Goal: Task Accomplishment & Management: Manage account settings

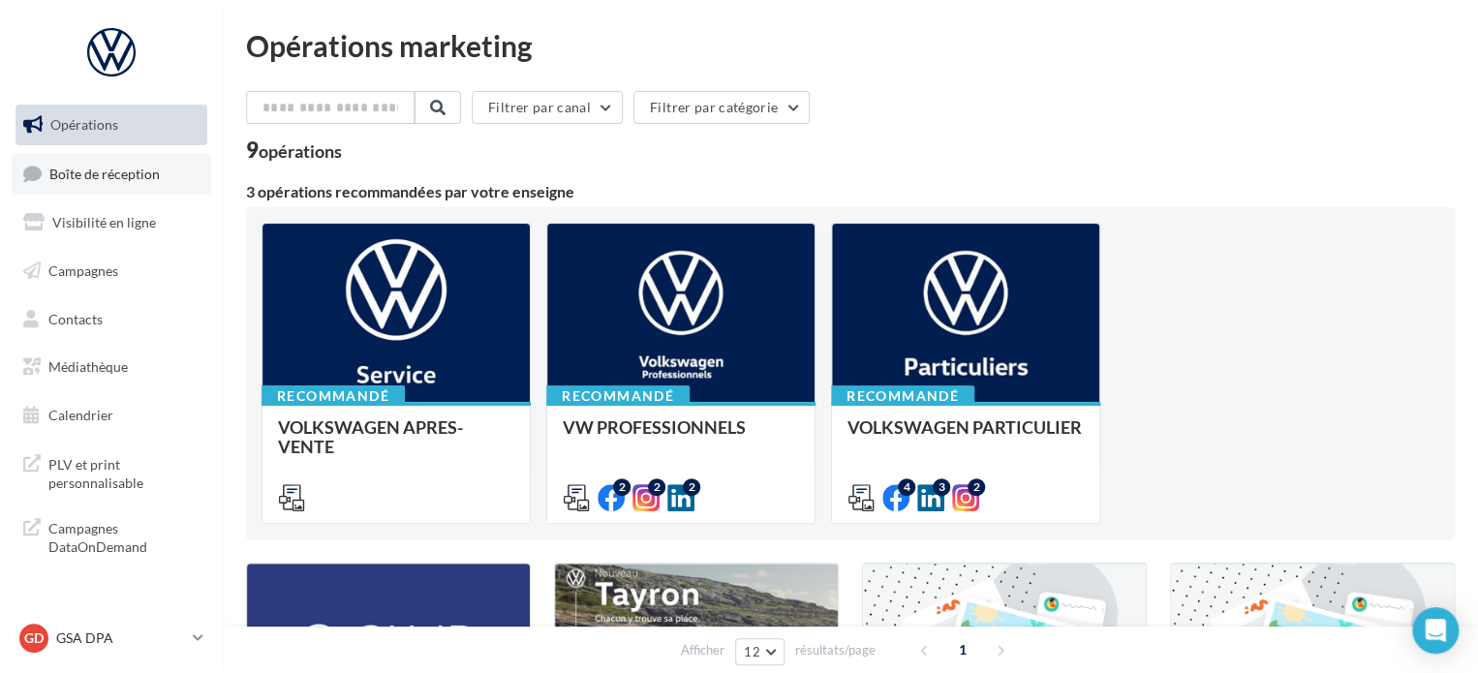
click at [77, 177] on span "Boîte de réception" at bounding box center [104, 173] width 110 height 16
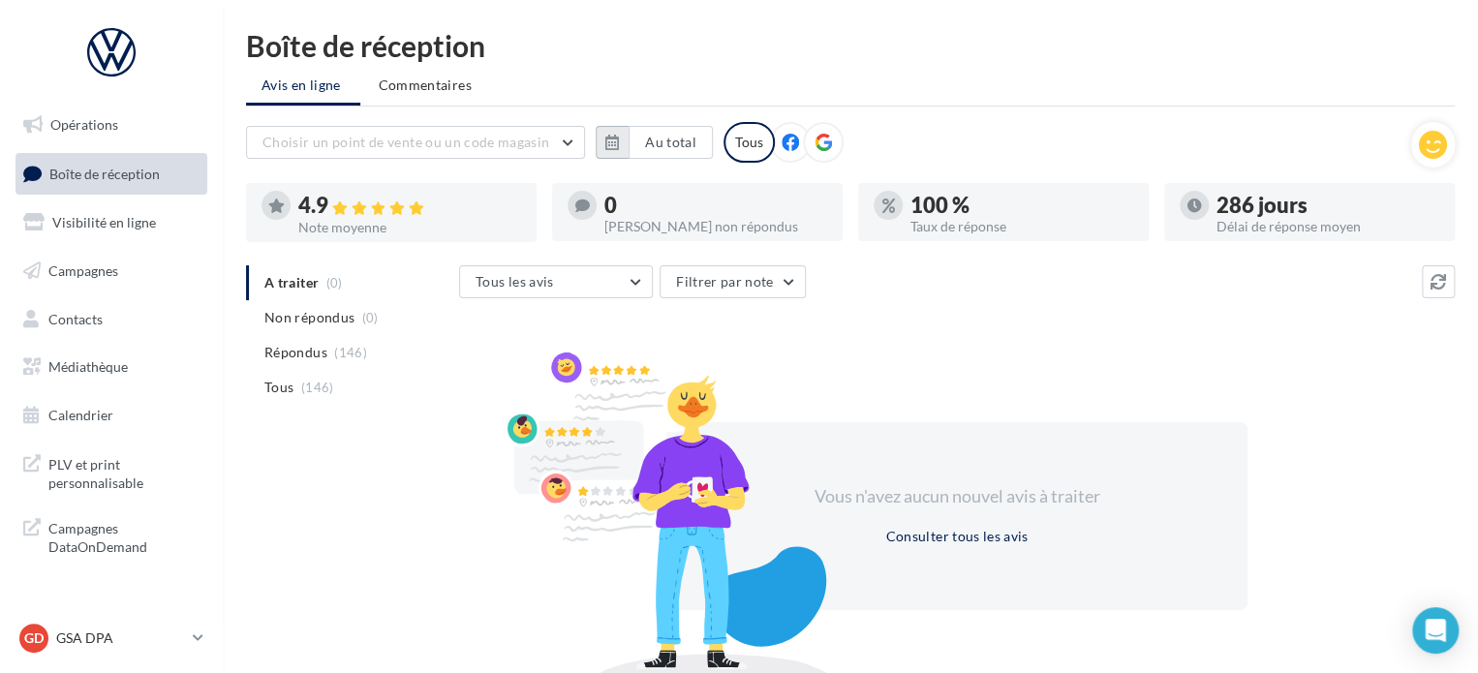
click at [612, 146] on icon "button" at bounding box center [612, 142] width 14 height 15
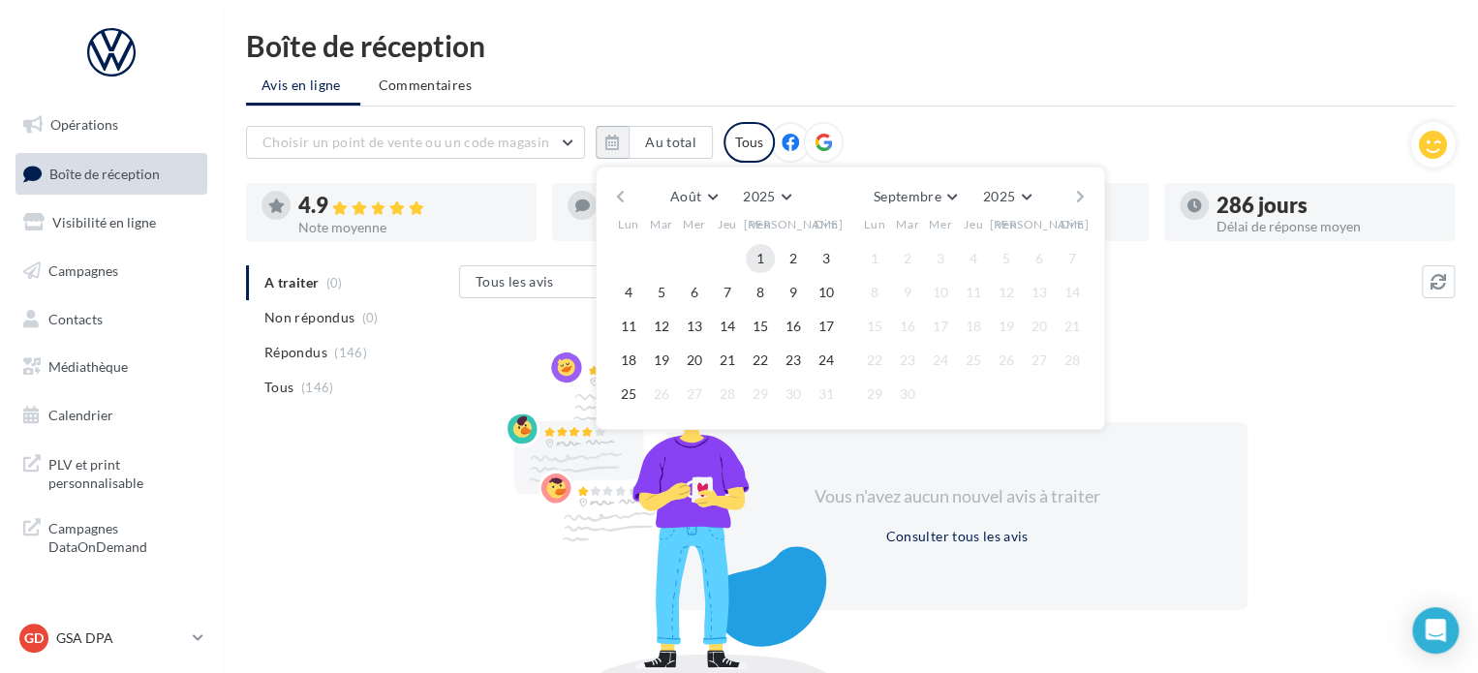
click at [759, 261] on button "1" at bounding box center [760, 258] width 29 height 29
click at [630, 394] on button "25" at bounding box center [628, 394] width 29 height 29
